Goal: Task Accomplishment & Management: Manage account settings

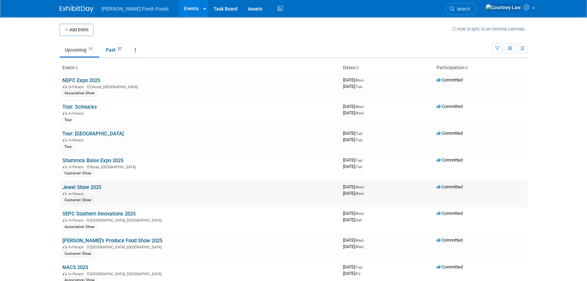
click at [75, 185] on link "Jewel Show 2025" at bounding box center [81, 187] width 39 height 6
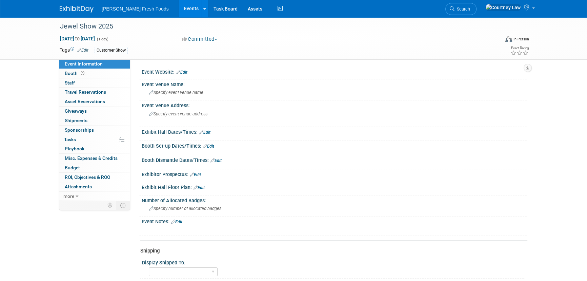
click at [179, 223] on link "Edit" at bounding box center [176, 221] width 11 height 5
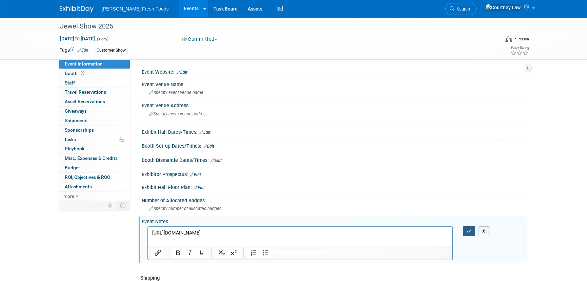
click at [473, 229] on button "button" at bounding box center [469, 231] width 13 height 10
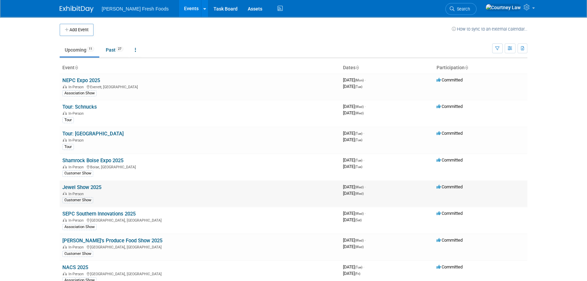
click at [89, 184] on link "Jewel Show 2025" at bounding box center [81, 187] width 39 height 6
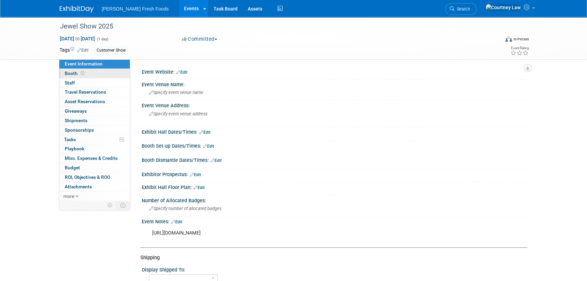
click at [79, 75] on span at bounding box center [82, 73] width 6 height 5
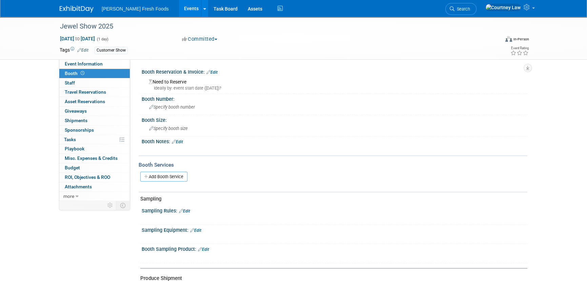
click at [217, 72] on link "Edit" at bounding box center [211, 72] width 11 height 5
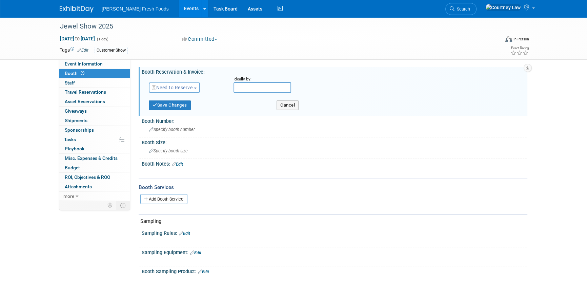
click at [186, 86] on span "Need to Reserve" at bounding box center [172, 87] width 40 height 5
click at [182, 107] on link "Reserved" at bounding box center [185, 108] width 73 height 9
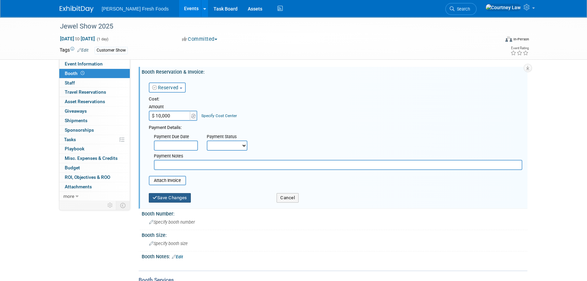
type input "$ 10,000.00"
click at [187, 195] on button "Save Changes" at bounding box center [170, 197] width 42 height 9
